Goal: Task Accomplishment & Management: Use online tool/utility

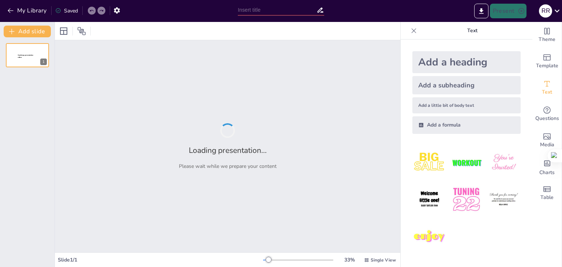
type input "Аналіз проблем розвитку Міжнародного банку реконструкції та розвитку: виклики т…"
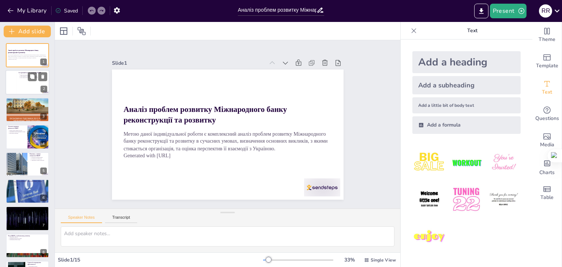
click at [25, 84] on div at bounding box center [27, 82] width 44 height 25
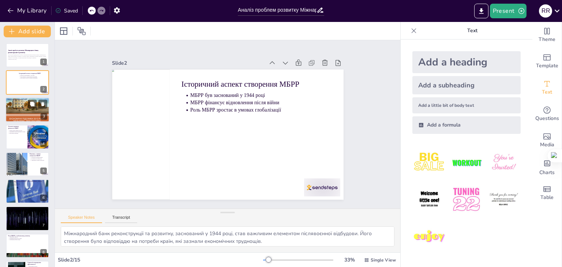
click at [25, 113] on div at bounding box center [27, 109] width 44 height 63
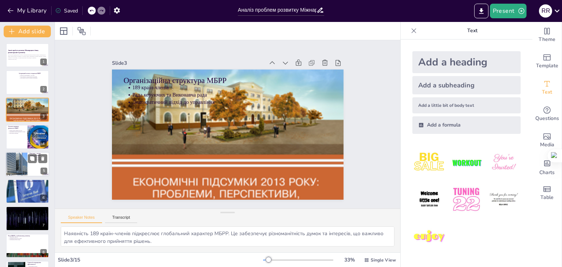
click at [25, 158] on div at bounding box center [16, 164] width 31 height 25
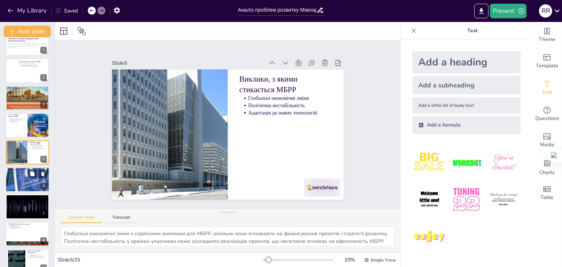
click at [20, 173] on p "Залучення інвестицій" at bounding box center [28, 173] width 38 height 1
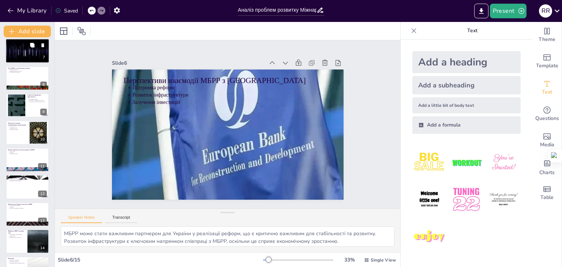
scroll to position [187, 0]
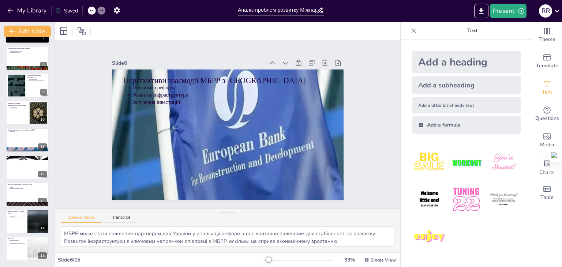
click at [19, 183] on div "Виклики для України в контексті МБРР Політична нестабільність Корупція Потреба …" at bounding box center [27, 183] width 43 height 0
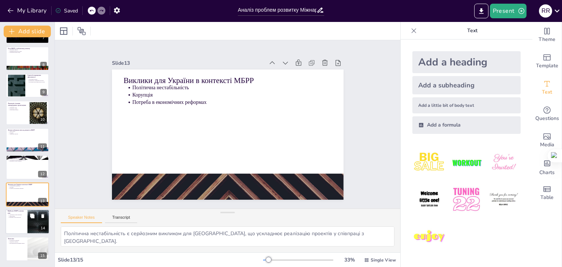
click at [19, 224] on div at bounding box center [27, 221] width 44 height 25
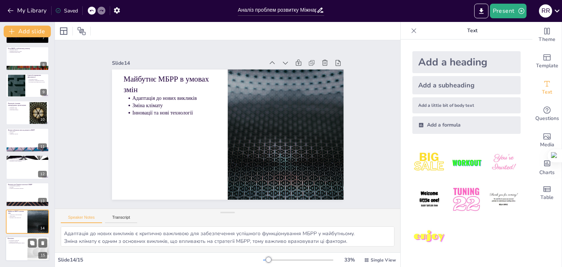
click at [19, 240] on p "Необхідність адаптації" at bounding box center [17, 240] width 16 height 1
type textarea "Адаптація до нових реалій є критично важливою для забезпечення успішного розвит…"
